Goal: Task Accomplishment & Management: Complete application form

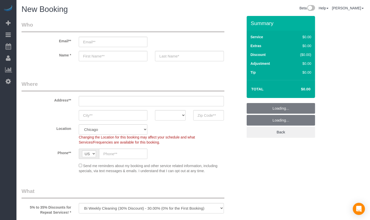
select select "object:1003"
select select "512"
drag, startPoint x: 217, startPoint y: 114, endPoint x: 213, endPoint y: 115, distance: 4.3
click at [217, 114] on input "text" at bounding box center [208, 115] width 31 height 10
paste input "60005"
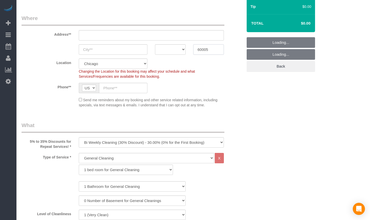
scroll to position [84, 0]
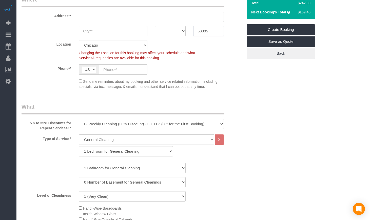
type input "60005"
click at [159, 119] on select "One Time Cleaning Weekly Cleaning (35% Discount) - 35.00% (0% for the First Boo…" at bounding box center [151, 124] width 145 height 10
select select "object:1004"
click at [79, 119] on select "One Time Cleaning Weekly Cleaning (35% Discount) - 35.00% (0% for the First Boo…" at bounding box center [151, 124] width 145 height 10
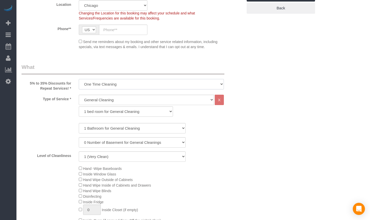
scroll to position [127, 0]
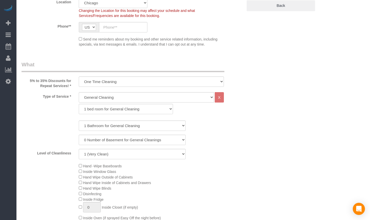
click at [224, 141] on div "0 Number of Basement for General Cleanings 1 Number of Basement for General Cle…" at bounding box center [132, 140] width 229 height 10
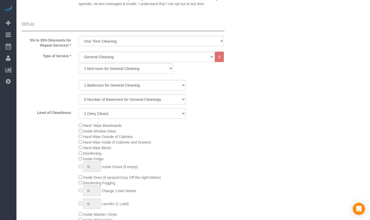
scroll to position [169, 0]
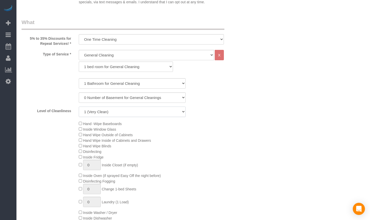
click at [168, 109] on select "1 (Very Clean) 2 3 4 5 (Average Condition) 6 7 8 9 10 (Extremely Dirty)" at bounding box center [132, 112] width 107 height 10
select select "3"
click at [79, 107] on select "1 (Very Clean) 2 3 4 5 (Average Condition) 6 7 8 9 10 (Extremely Dirty)" at bounding box center [132, 112] width 107 height 10
click at [166, 114] on select "1 (Very Clean) 2 3 4 5 (Average Condition) 6 7 8 9 10 (Extremely Dirty)" at bounding box center [132, 112] width 107 height 10
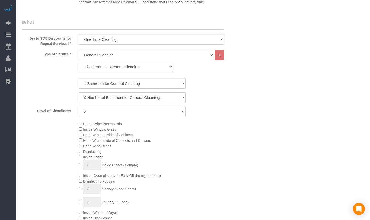
click at [191, 163] on div "Hand -Wipe Baseboards Inside Window Glass Hand Wipe Outside of Cabinets Hand Wi…" at bounding box center [161, 176] width 172 height 111
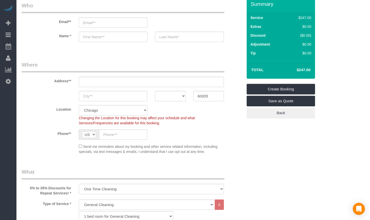
scroll to position [84, 0]
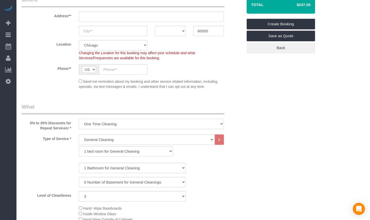
click at [133, 124] on select "One Time Cleaning Weekly Cleaning (35% Discount) - 35.00% (0% for the First Boo…" at bounding box center [151, 124] width 145 height 10
click at [123, 123] on select "One Time Cleaning Weekly Cleaning (35% Discount) - 35.00% (0% for the First Boo…" at bounding box center [151, 124] width 145 height 10
click at [181, 138] on select "General Cleaning Deep Cleaning Move-in / Move-out Cleaning COUNTS Cleaning" at bounding box center [146, 139] width 135 height 10
click at [170, 124] on select "One Time Cleaning Weekly Cleaning (35% Discount) - 35.00% (0% for the First Boo…" at bounding box center [151, 124] width 145 height 10
click at [79, 119] on select "One Time Cleaning Weekly Cleaning (35% Discount) - 35.00% (0% for the First Boo…" at bounding box center [151, 124] width 145 height 10
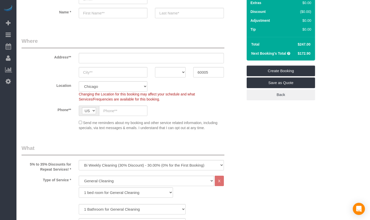
scroll to position [42, 0]
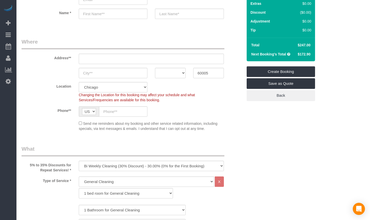
drag, startPoint x: 296, startPoint y: 46, endPoint x: 315, endPoint y: 46, distance: 19.8
click at [315, 46] on div "Summary Service $247.00 Extras $0.00 Discount ($0.00) Adjustment $0.00 Tip $0.00" at bounding box center [286, 42] width 86 height 137
click at [313, 44] on div "Total $247.00 Next Booking's Total $172.90" at bounding box center [281, 50] width 68 height 24
drag, startPoint x: 313, startPoint y: 44, endPoint x: 297, endPoint y: 44, distance: 16.0
click at [297, 44] on div "Total $247.00 Next Booking's Total $172.90" at bounding box center [281, 50] width 68 height 24
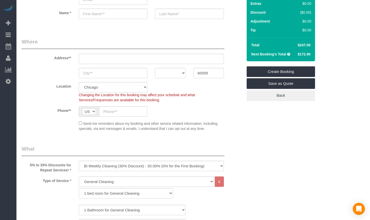
click at [297, 44] on td "$247.00" at bounding box center [303, 45] width 18 height 9
drag, startPoint x: 298, startPoint y: 54, endPoint x: 313, endPoint y: 54, distance: 15.4
click at [313, 54] on div "Total $247.00 Next Booking's Total $172.90" at bounding box center [281, 50] width 68 height 24
click at [311, 54] on td "$172.90" at bounding box center [303, 54] width 18 height 9
drag, startPoint x: 310, startPoint y: 54, endPoint x: 292, endPoint y: 54, distance: 18.2
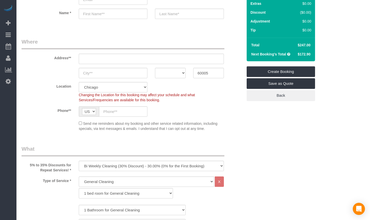
click at [292, 54] on tr "Next Booking's Total $172.90" at bounding box center [280, 54] width 63 height 9
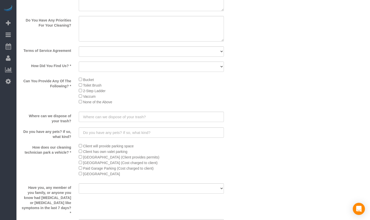
scroll to position [717, 0]
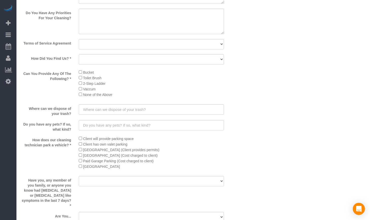
drag, startPoint x: 26, startPoint y: 71, endPoint x: 72, endPoint y: 78, distance: 46.6
click at [72, 78] on label "Can You Provide Any Of The Following? *" at bounding box center [46, 75] width 57 height 12
click at [104, 72] on li "Bucket" at bounding box center [151, 72] width 145 height 6
click at [79, 86] on li "2-Step Ladder" at bounding box center [151, 84] width 145 height 6
click at [213, 80] on li "Toilet Brush" at bounding box center [151, 78] width 145 height 6
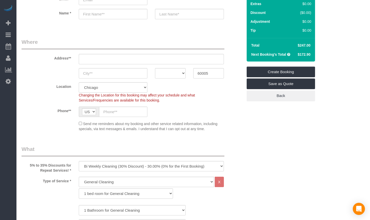
scroll to position [42, 0]
click at [200, 164] on select "One Time Cleaning Weekly Cleaning (35% Discount) - 35.00% (0% for the First Boo…" at bounding box center [151, 166] width 145 height 10
click at [180, 163] on select "One Time Cleaning Weekly Cleaning (35% Discount) - 35.00% (0% for the First Boo…" at bounding box center [151, 166] width 145 height 10
select select "object:1004"
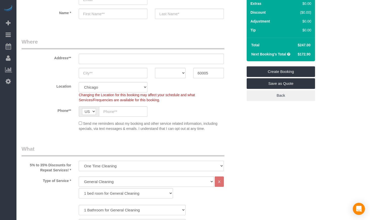
click at [79, 161] on select "One Time Cleaning Weekly Cleaning (35% Discount) - 35.00% (0% for the First Boo…" at bounding box center [151, 166] width 145 height 10
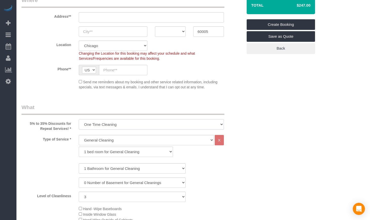
scroll to position [84, 0]
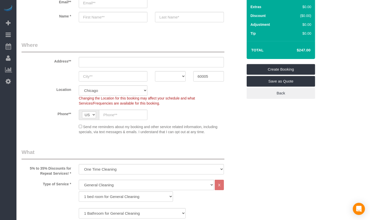
scroll to position [0, 0]
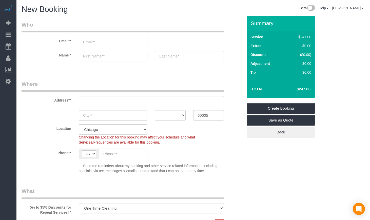
click at [123, 55] on input "text" at bounding box center [113, 56] width 69 height 10
click at [98, 54] on input "text" at bounding box center [113, 56] width 69 height 10
paste input "[PERSON_NAME]"
type input "[PERSON_NAME]"
click at [167, 55] on input "text" at bounding box center [189, 56] width 69 height 10
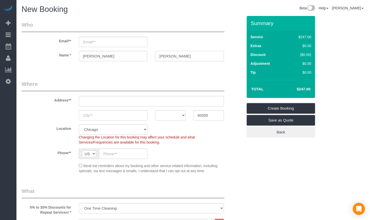
click at [166, 53] on input "[PERSON_NAME]" at bounding box center [189, 56] width 69 height 10
click at [187, 68] on fieldset "Who Email** Name * [PERSON_NAME]" at bounding box center [132, 45] width 221 height 49
drag, startPoint x: 157, startPoint y: 55, endPoint x: 191, endPoint y: 55, distance: 34.4
click at [191, 55] on input "[PERSON_NAME]" at bounding box center [189, 56] width 69 height 10
click at [190, 59] on input "[PERSON_NAME]" at bounding box center [189, 56] width 69 height 10
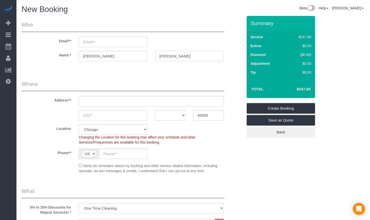
click at [164, 56] on input "[PERSON_NAME]" at bounding box center [189, 56] width 69 height 10
click at [166, 56] on input "[PERSON_NAME]" at bounding box center [189, 56] width 69 height 10
type input "[PERSON_NAME]"
click at [174, 61] on sui-booking-customer "Email** Name * [PERSON_NAME]" at bounding box center [132, 43] width 221 height 45
click at [175, 63] on sui-booking-customer "Email** Name * [PERSON_NAME]" at bounding box center [132, 43] width 221 height 45
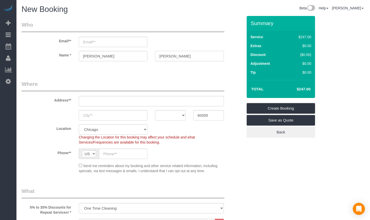
click at [166, 57] on input "[PERSON_NAME]" at bounding box center [189, 56] width 69 height 10
click at [129, 44] on input "email" at bounding box center [113, 42] width 69 height 10
click at [130, 41] on input "email" at bounding box center [113, 42] width 69 height 10
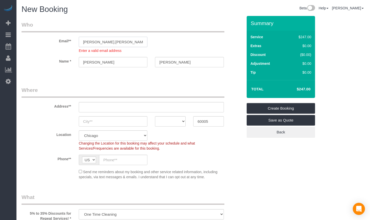
click at [118, 40] on input "[PERSON_NAME].[PERSON_NAME]" at bounding box center [113, 42] width 69 height 10
click at [113, 40] on input "[PERSON_NAME].[PERSON_NAME]" at bounding box center [113, 42] width 69 height 10
click at [103, 40] on input "[PERSON_NAME].[PERSON_NAME]" at bounding box center [113, 42] width 69 height 10
click at [102, 42] on input "[PERSON_NAME].[PERSON_NAME]" at bounding box center [113, 42] width 69 height 10
click at [102, 43] on input "[PERSON_NAME][EMAIL_ADDRESS][PERSON_NAME][DOMAIN_NAME]" at bounding box center [113, 42] width 69 height 10
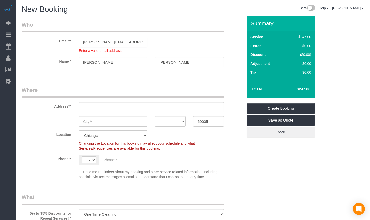
drag, startPoint x: 104, startPoint y: 43, endPoint x: 94, endPoint y: 43, distance: 9.4
click at [94, 43] on input "[PERSON_NAME][EMAIL_ADDRESS][PERSON_NAME][DOMAIN_NAME]" at bounding box center [113, 42] width 69 height 10
type input "[PERSON_NAME][EMAIL_ADDRESS][PERSON_NAME][DOMAIN_NAME]"
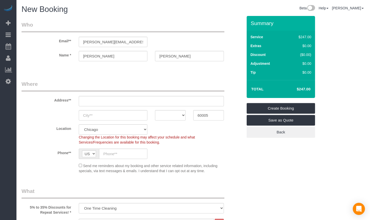
click at [128, 101] on input "text" at bounding box center [151, 101] width 145 height 10
type input "11"
select select "3"
select select "object:1105"
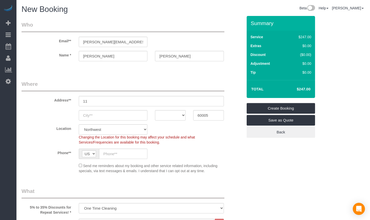
select select "3"
click at [105, 97] on input "11" at bounding box center [151, 101] width 145 height 10
paste input "[STREET_ADDRESS]"
type input "[STREET_ADDRESS]"
click at [91, 116] on input "text" at bounding box center [113, 115] width 69 height 10
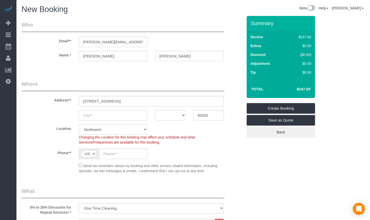
click at [111, 115] on input "text" at bounding box center [113, 115] width 69 height 10
paste input "[GEOGRAPHIC_DATA]"
type input "[GEOGRAPHIC_DATA]"
click at [172, 114] on select "AK AL AR AZ CA CO CT DC DE [GEOGRAPHIC_DATA] [GEOGRAPHIC_DATA] HI IA ID IL IN K…" at bounding box center [170, 115] width 31 height 10
select select "IL"
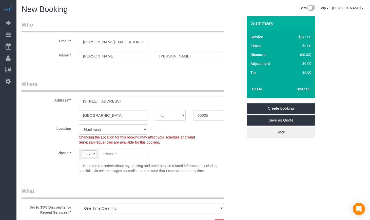
click at [155, 110] on select "AK AL AR AZ CA CO CT DC DE [GEOGRAPHIC_DATA] [GEOGRAPHIC_DATA] HI IA ID IL IN K…" at bounding box center [170, 115] width 31 height 10
click at [203, 151] on div "Phone** AF AL DZ AD AO AI AQ AG AR AM AW AU AT AZ BS BH BD BB BY BE BZ BJ BM BT…" at bounding box center [132, 154] width 229 height 10
click at [121, 151] on input "text" at bounding box center [123, 154] width 48 height 10
paste input "[PHONE_NUMBER]"
type input "[PHONE_NUMBER]"
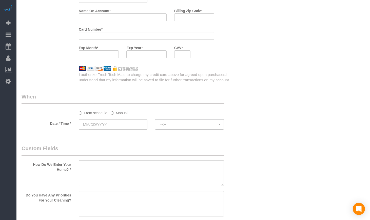
scroll to position [549, 0]
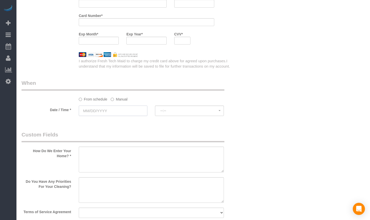
click at [110, 108] on input "text" at bounding box center [113, 111] width 69 height 10
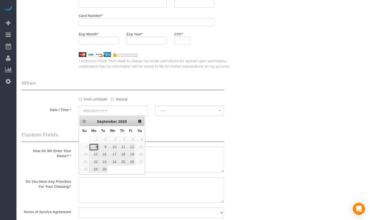
click at [95, 146] on link "8" at bounding box center [93, 147] width 9 height 7
type input "[DATE]"
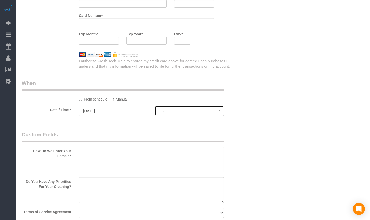
click at [186, 113] on button "--:--" at bounding box center [189, 111] width 69 height 10
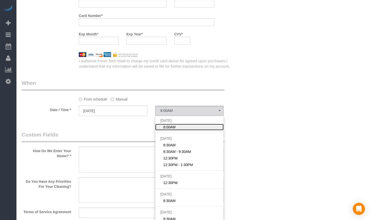
click at [173, 125] on span "8:00AM" at bounding box center [169, 127] width 12 height 5
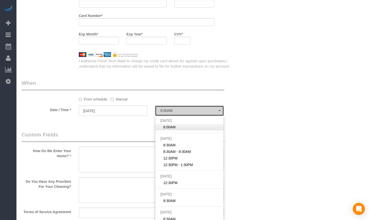
select select "spot1"
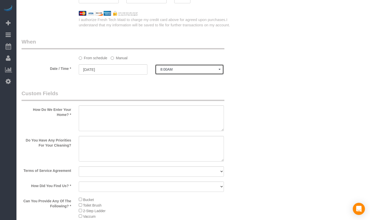
scroll to position [591, 0]
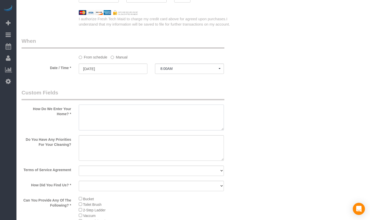
click at [157, 117] on textarea at bounding box center [151, 118] width 145 height 26
click at [104, 111] on textarea at bounding box center [151, 118] width 145 height 26
paste textarea "Ring doorbell"
type textarea "Ring doorbell"
click at [102, 140] on textarea at bounding box center [151, 148] width 145 height 26
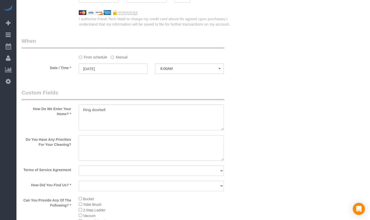
click at [108, 144] on textarea at bounding box center [151, 148] width 145 height 26
paste textarea "organize the garbage and dusting"
drag, startPoint x: 127, startPoint y: 139, endPoint x: 121, endPoint y: 139, distance: 5.3
click at [121, 139] on textarea at bounding box center [151, 148] width 145 height 26
click at [129, 139] on textarea at bounding box center [151, 148] width 145 height 26
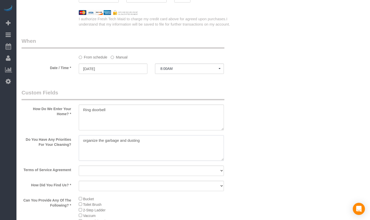
click at [126, 139] on textarea at bounding box center [151, 148] width 145 height 26
click at [126, 138] on textarea at bounding box center [151, 148] width 145 height 26
click at [161, 140] on textarea at bounding box center [151, 148] width 145 height 26
drag, startPoint x: 159, startPoint y: 140, endPoint x: 100, endPoint y: 140, distance: 59.3
click at [100, 140] on textarea at bounding box center [151, 148] width 145 height 26
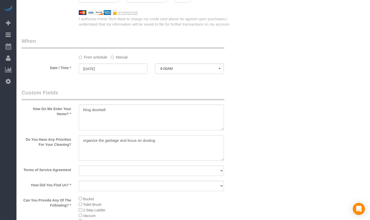
click at [96, 140] on textarea at bounding box center [151, 148] width 145 height 26
click at [165, 140] on textarea at bounding box center [151, 148] width 145 height 26
type textarea "Organizing the place. Focus on living room, kitchen and bathroom."
click at [135, 168] on select "Yes, I agree to the Terms of Service and Privacy Policy. No. I disagree with th…" at bounding box center [151, 171] width 145 height 10
select select "number:1"
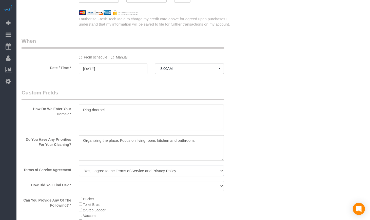
click at [79, 166] on select "Yes, I agree to the Terms of Service and Privacy Policy. No. I disagree with th…" at bounding box center [151, 171] width 145 height 10
click at [120, 186] on select "Yelp Google Facebook Pinterest Alternative Social Media SMS Message Email Best …" at bounding box center [151, 186] width 145 height 10
select select "number:58"
click at [79, 181] on select "Yelp Google Facebook Pinterest Alternative Social Media SMS Message Email Best …" at bounding box center [151, 186] width 145 height 10
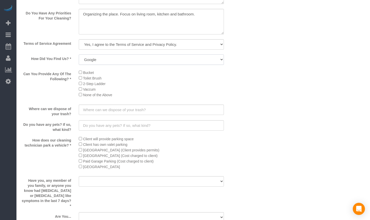
scroll to position [717, 0]
click at [144, 110] on input "text" at bounding box center [151, 109] width 145 height 10
click at [182, 111] on input "text" at bounding box center [151, 109] width 145 height 10
click at [211, 106] on input "text" at bounding box center [151, 109] width 145 height 10
click at [180, 108] on input "text" at bounding box center [151, 109] width 145 height 10
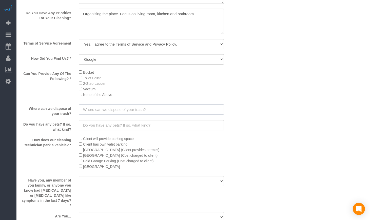
drag, startPoint x: 174, startPoint y: 108, endPoint x: 63, endPoint y: 107, distance: 111.2
click at [63, 107] on div "Where can we dispose of your trash?" at bounding box center [132, 110] width 229 height 12
drag, startPoint x: 81, startPoint y: 107, endPoint x: 185, endPoint y: 110, distance: 104.4
click at [185, 110] on input "text" at bounding box center [151, 109] width 145 height 10
drag, startPoint x: 173, startPoint y: 108, endPoint x: 36, endPoint y: 104, distance: 137.3
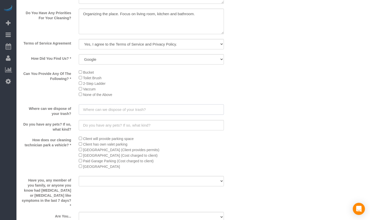
click at [36, 104] on div "Where can we dispose of your trash?" at bounding box center [132, 110] width 229 height 12
drag, startPoint x: 159, startPoint y: 125, endPoint x: 103, endPoint y: 121, distance: 55.3
click at [103, 121] on input "text" at bounding box center [151, 125] width 145 height 10
click at [101, 109] on input "text" at bounding box center [151, 109] width 145 height 10
click at [141, 105] on input "text" at bounding box center [151, 109] width 145 height 10
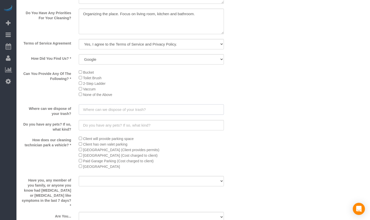
click at [139, 107] on input "text" at bounding box center [151, 109] width 145 height 10
click at [120, 113] on input "text" at bounding box center [151, 109] width 145 height 10
type input "Trashbin outside"
click at [112, 121] on input "text" at bounding box center [151, 125] width 145 height 10
drag, startPoint x: 93, startPoint y: 109, endPoint x: 155, endPoint y: 105, distance: 61.6
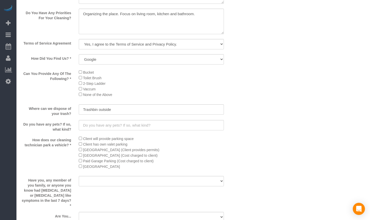
click at [214, 104] on sui-booking-custom-fields "How Do We Enter Your Home? * Do You Have Any Priorities For Your Cleaning? Term…" at bounding box center [132, 100] width 221 height 277
click at [88, 110] on input "Trashbin outside" at bounding box center [151, 109] width 145 height 10
click at [97, 108] on input "Trashbin outside" at bounding box center [151, 109] width 145 height 10
click at [97, 127] on input "text" at bounding box center [151, 125] width 145 height 10
drag, startPoint x: 19, startPoint y: 123, endPoint x: 71, endPoint y: 129, distance: 52.3
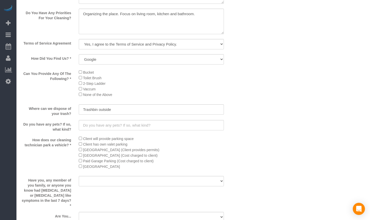
click at [71, 129] on label "Do you have any pets? If so, what kind?" at bounding box center [46, 126] width 57 height 12
click at [145, 126] on input "text" at bounding box center [151, 125] width 145 height 10
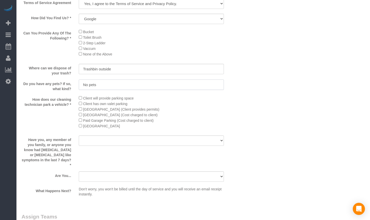
scroll to position [760, 0]
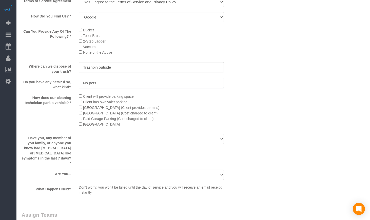
type input "No pets"
drag, startPoint x: 69, startPoint y: 102, endPoint x: 26, endPoint y: 96, distance: 43.7
click at [26, 96] on label "How does our cleaning technician park a vehicle? *" at bounding box center [46, 99] width 57 height 12
click at [30, 95] on label "How does our cleaning technician park a vehicle? *" at bounding box center [46, 99] width 57 height 12
drag, startPoint x: 31, startPoint y: 96, endPoint x: 72, endPoint y: 103, distance: 41.3
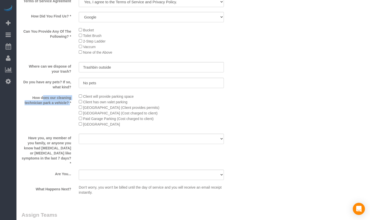
click at [72, 103] on label "How does our cleaning technician park a vehicle? *" at bounding box center [46, 99] width 57 height 12
click at [62, 111] on div "How does our cleaning technician park a vehicle? * Client will provide parking …" at bounding box center [132, 111] width 229 height 37
click at [99, 139] on select "Yes No" at bounding box center [151, 139] width 145 height 10
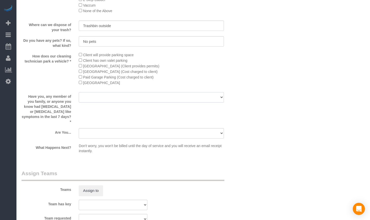
scroll to position [802, 0]
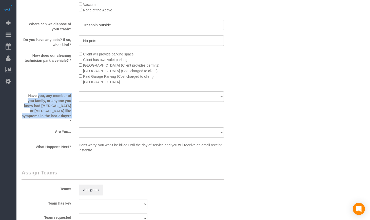
drag, startPoint x: 27, startPoint y: 95, endPoint x: 73, endPoint y: 114, distance: 49.4
click at [73, 114] on label "Have you, any member of you family, or anyone you know had [MEDICAL_DATA] or [M…" at bounding box center [46, 107] width 57 height 32
click at [106, 98] on select "Yes No" at bounding box center [151, 96] width 145 height 10
select select "number:139"
click at [79, 91] on select "Yes No" at bounding box center [151, 96] width 145 height 10
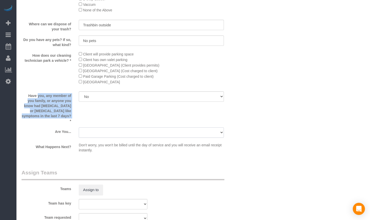
click at [91, 127] on select "A parent with kids living at home. A parent with kids out of home. A person loo…" at bounding box center [151, 132] width 145 height 10
select select "number:107"
click at [79, 127] on select "A parent with kids living at home. A parent with kids out of home. A person loo…" at bounding box center [151, 132] width 145 height 10
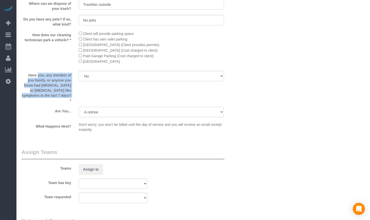
scroll to position [844, 0]
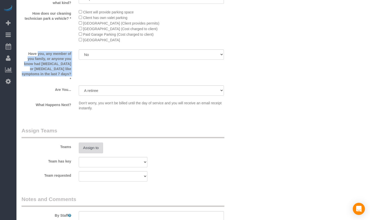
click at [93, 143] on button "Assign to" at bounding box center [91, 148] width 24 height 11
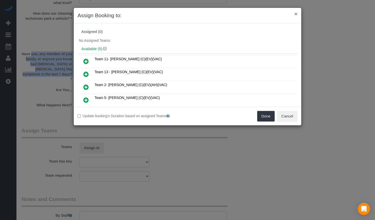
click at [297, 14] on button "×" at bounding box center [295, 13] width 3 height 5
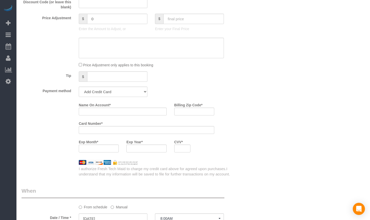
scroll to position [443, 0]
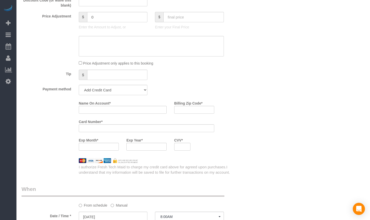
click at [52, 134] on div "Name On Account * Billing Zip Code * Card Number * Exp Month * Exp Year * CVV *" at bounding box center [132, 126] width 229 height 55
click at [236, 143] on div "Name On Account * Billing Zip Code * Card Number * Exp Month * Exp Year * CVV *" at bounding box center [161, 126] width 172 height 55
click at [248, 175] on div "Who Email** [PERSON_NAME][EMAIL_ADDRESS][PERSON_NAME][DOMAIN_NAME] Name * [PERS…" at bounding box center [193, 122] width 343 height 1098
click at [188, 148] on div at bounding box center [182, 147] width 16 height 8
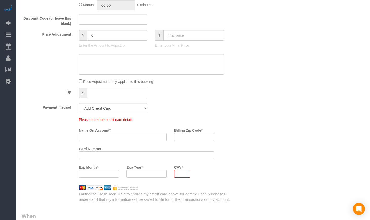
scroll to position [461, 0]
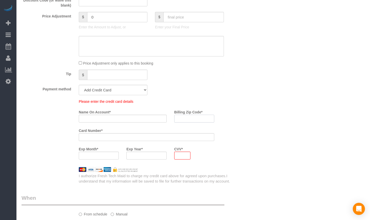
drag, startPoint x: 190, startPoint y: 119, endPoint x: 186, endPoint y: 122, distance: 4.7
click at [190, 119] on input "Billing Zip Code *" at bounding box center [194, 119] width 40 height 8
paste input "60005"
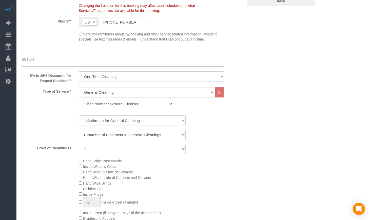
scroll to position [0, 0]
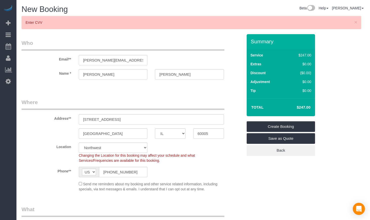
type input "60005"
click at [169, 74] on input "[PERSON_NAME]" at bounding box center [189, 74] width 69 height 10
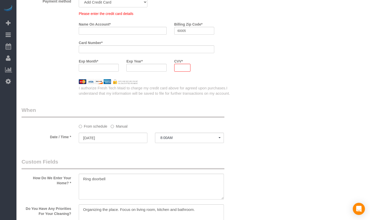
scroll to position [72, 0]
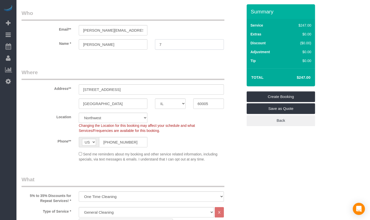
type input "[PERSON_NAME]"
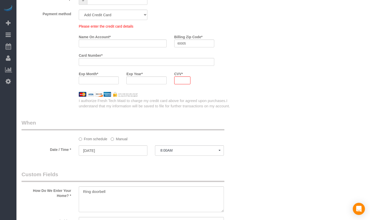
scroll to position [536, 0]
click at [116, 42] on input "Name On Account *" at bounding box center [123, 43] width 88 height 8
paste input "[PERSON_NAME]"
click at [82, 43] on input "[PERSON_NAME]" at bounding box center [123, 43] width 88 height 8
type input "[PERSON_NAME]"
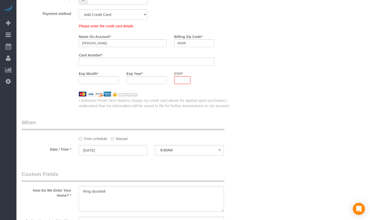
click at [184, 145] on sui-booking-spot "From schedule Manual Date / Time * [DATE] 8:00AM [DATE] 8:00AM [DATE] 8:30AM 8:…" at bounding box center [132, 138] width 221 height 38
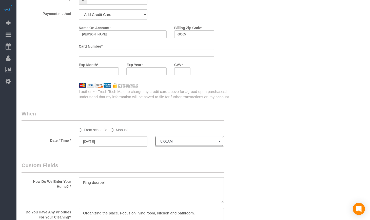
click at [183, 144] on button "8:00AM" at bounding box center [189, 141] width 69 height 10
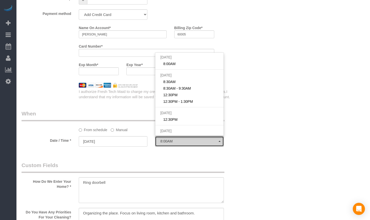
click at [183, 144] on button "8:00AM" at bounding box center [189, 141] width 69 height 10
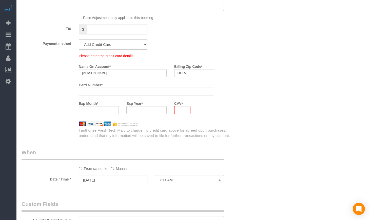
scroll to position [525, 0]
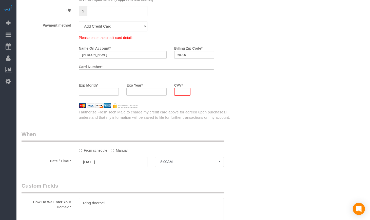
click at [110, 69] on div at bounding box center [146, 73] width 135 height 8
click at [109, 69] on div at bounding box center [146, 73] width 135 height 8
click at [272, 112] on div "Who Email** [PERSON_NAME][EMAIL_ADDRESS][PERSON_NAME][DOMAIN_NAME] Name * [PERS…" at bounding box center [193, 63] width 343 height 1107
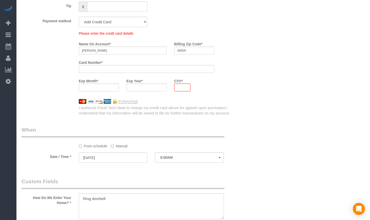
scroll to position [451, 0]
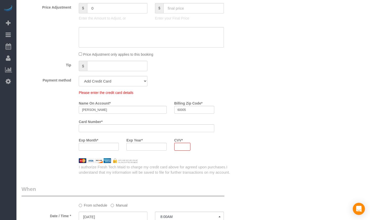
click at [164, 149] on div at bounding box center [146, 147] width 40 height 8
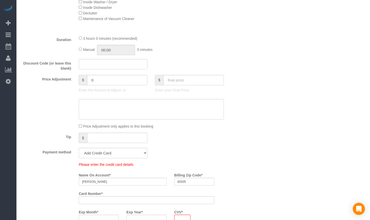
scroll to position [367, 0]
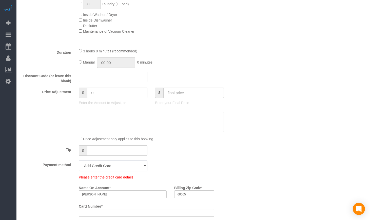
click at [109, 165] on select "Add Credit Card Cash Check Paypal" at bounding box center [113, 166] width 69 height 10
click at [237, 165] on div "Payment method Add Credit Card Cash Check Paypal" at bounding box center [132, 166] width 229 height 10
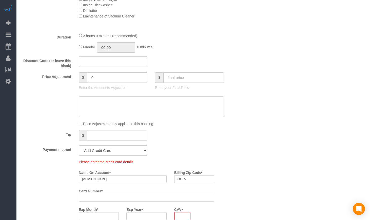
scroll to position [451, 0]
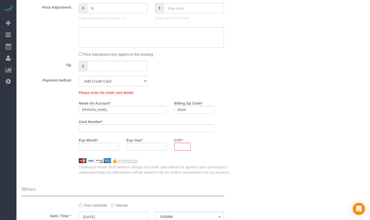
click at [183, 150] on div at bounding box center [182, 147] width 16 height 8
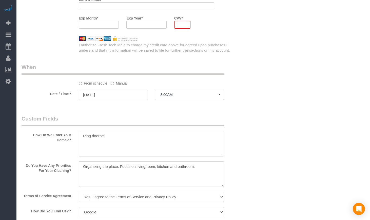
scroll to position [596, 0]
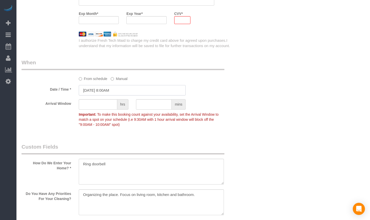
click at [108, 88] on input "[DATE] 8:00AM" at bounding box center [132, 90] width 107 height 10
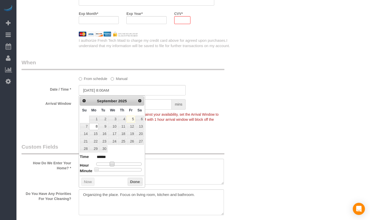
type input "[DATE] 9:00AM"
type input "******"
type input "[DATE] 10:00AM"
type input "*******"
click at [116, 165] on div at bounding box center [118, 164] width 45 height 3
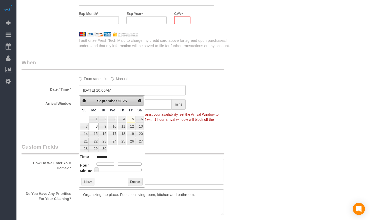
type input "[DATE] 9:00AM"
type input "******"
click at [113, 165] on span at bounding box center [114, 164] width 5 height 5
click at [133, 182] on button "Done" at bounding box center [135, 182] width 15 height 8
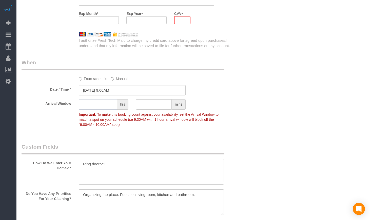
click at [111, 105] on input "text" at bounding box center [98, 104] width 38 height 10
click at [122, 105] on span "hrs" at bounding box center [122, 104] width 11 height 10
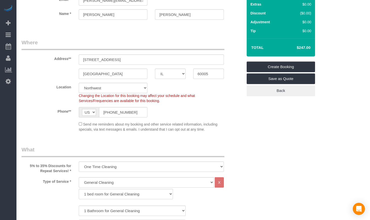
scroll to position [0, 0]
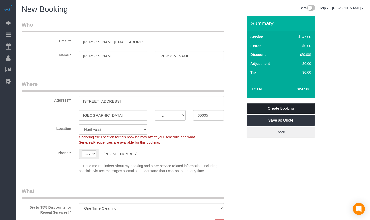
click at [278, 107] on link "Create Booking" at bounding box center [281, 108] width 68 height 11
